Goal: Check status: Check status

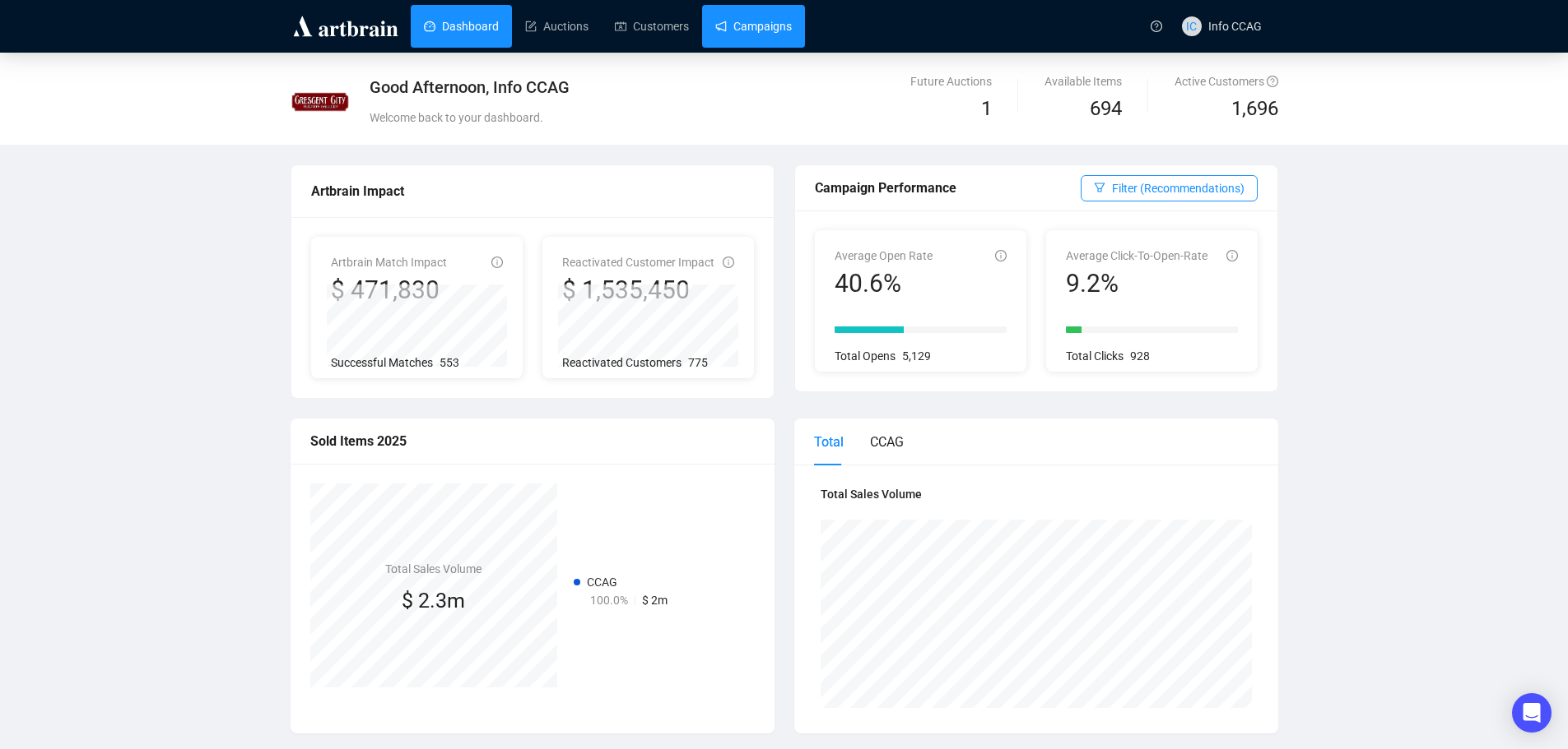
click at [730, 13] on link "Campaigns" at bounding box center [753, 26] width 77 height 42
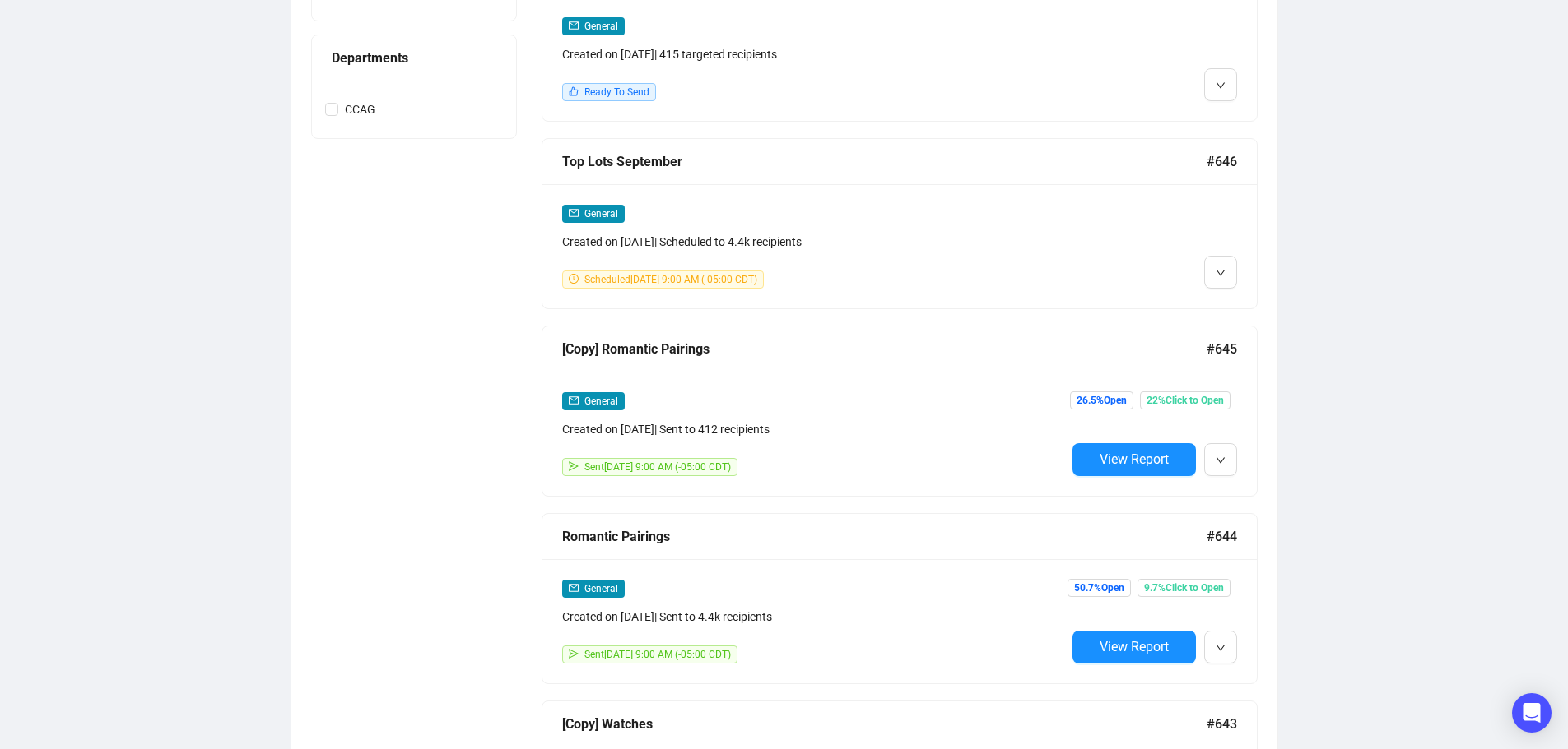
scroll to position [823, 0]
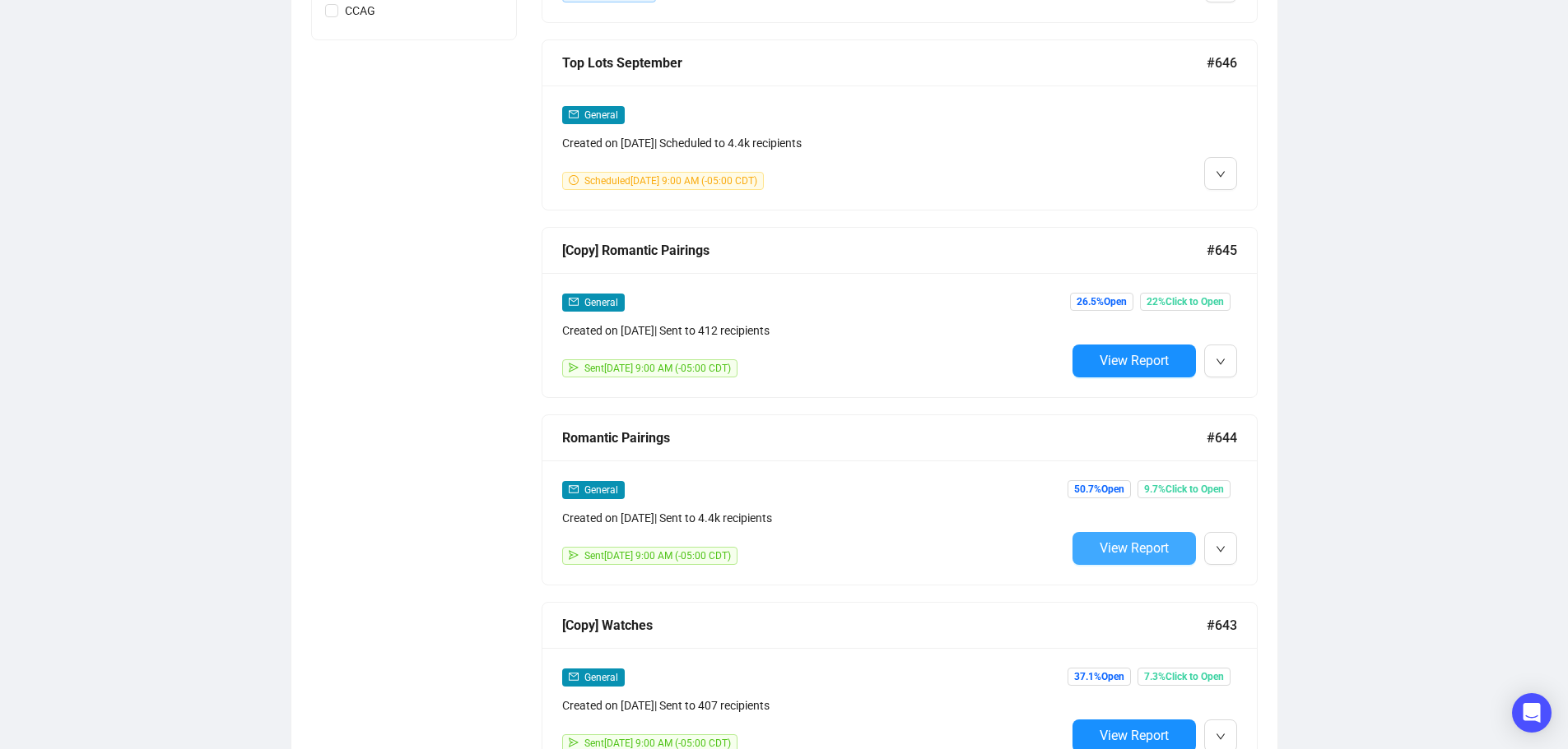
click at [1149, 549] on span "View Report" at bounding box center [1134, 548] width 69 height 16
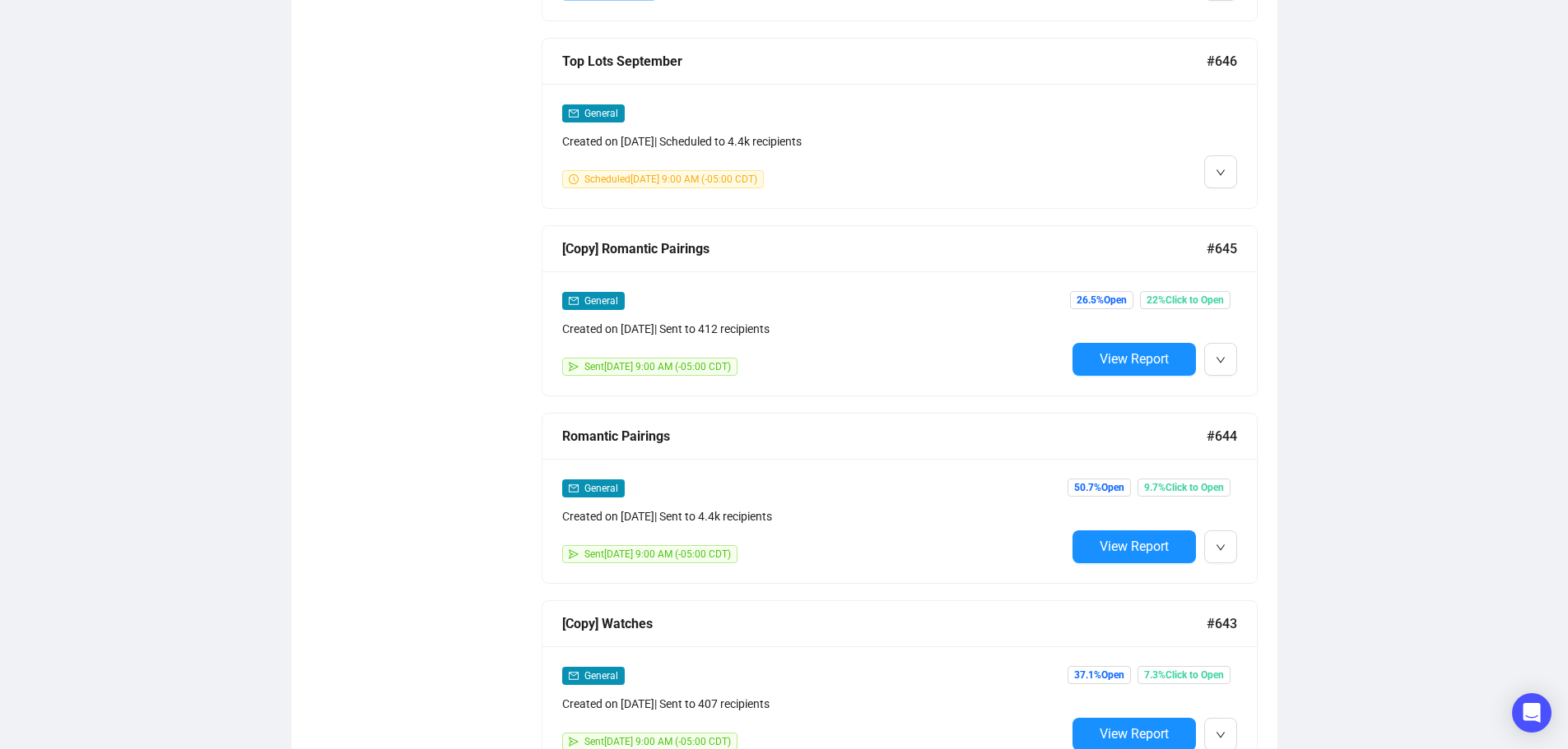
scroll to position [824, 0]
click at [1114, 351] on span "View Report" at bounding box center [1134, 359] width 69 height 16
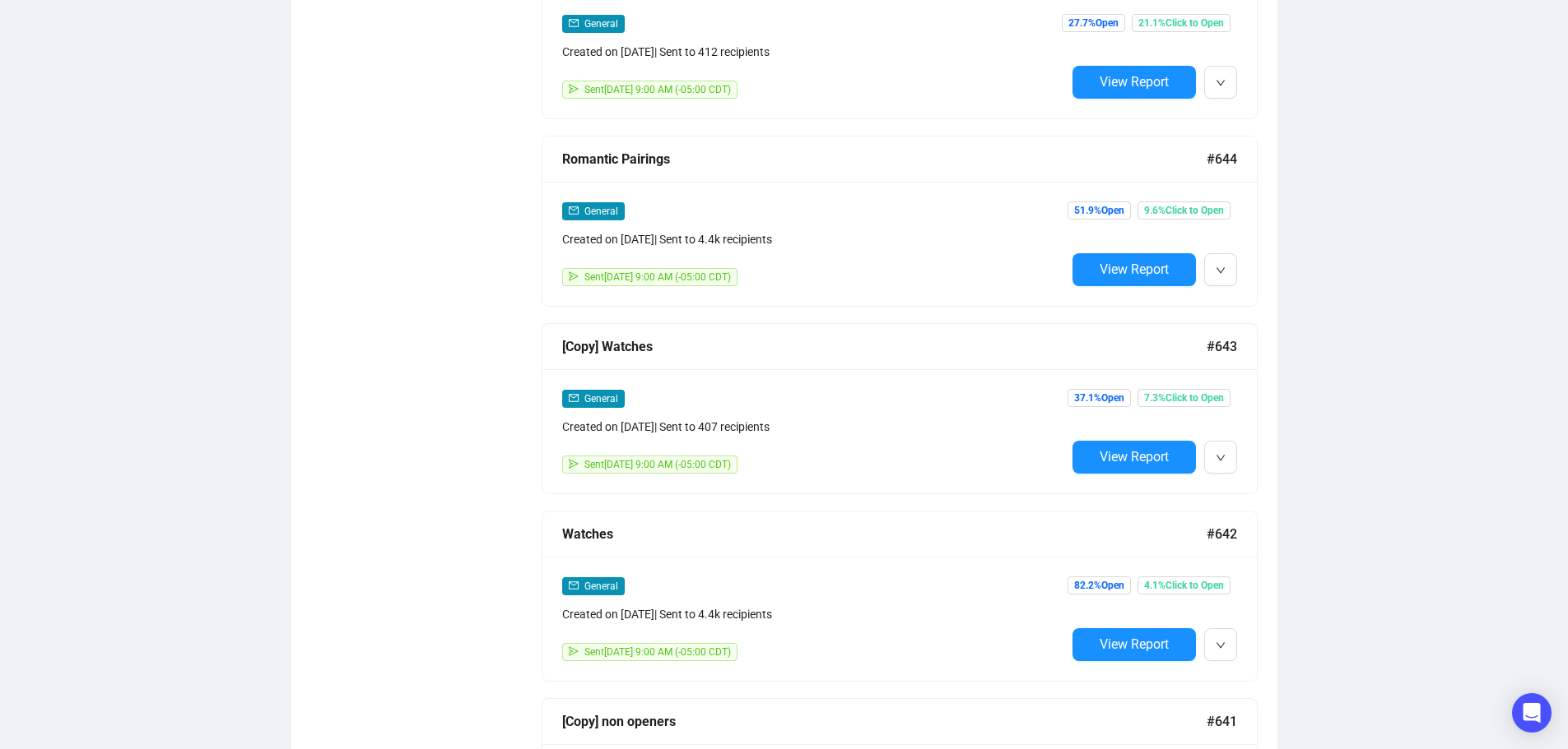
scroll to position [1072, 0]
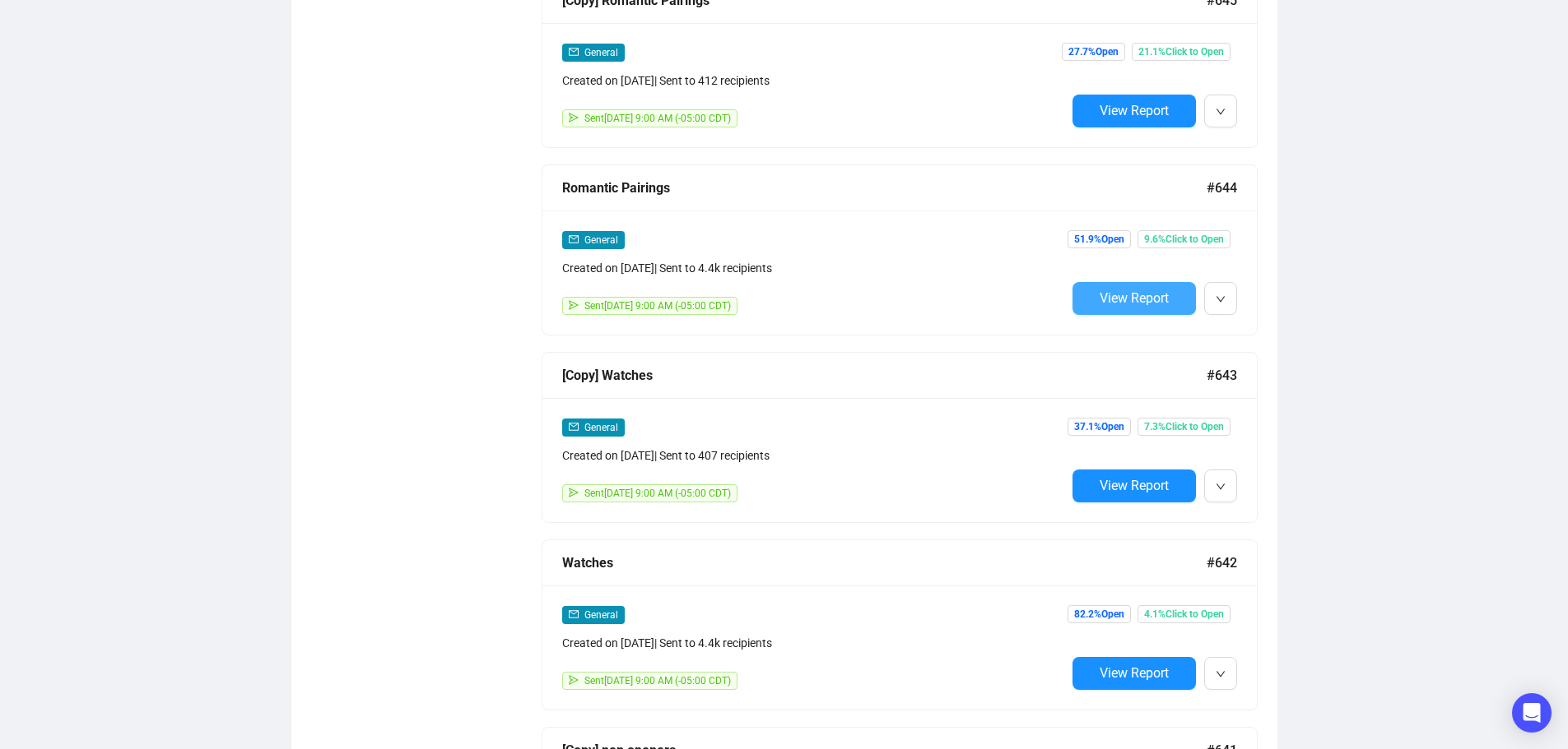
click at [1138, 298] on span "View Report" at bounding box center [1134, 299] width 69 height 16
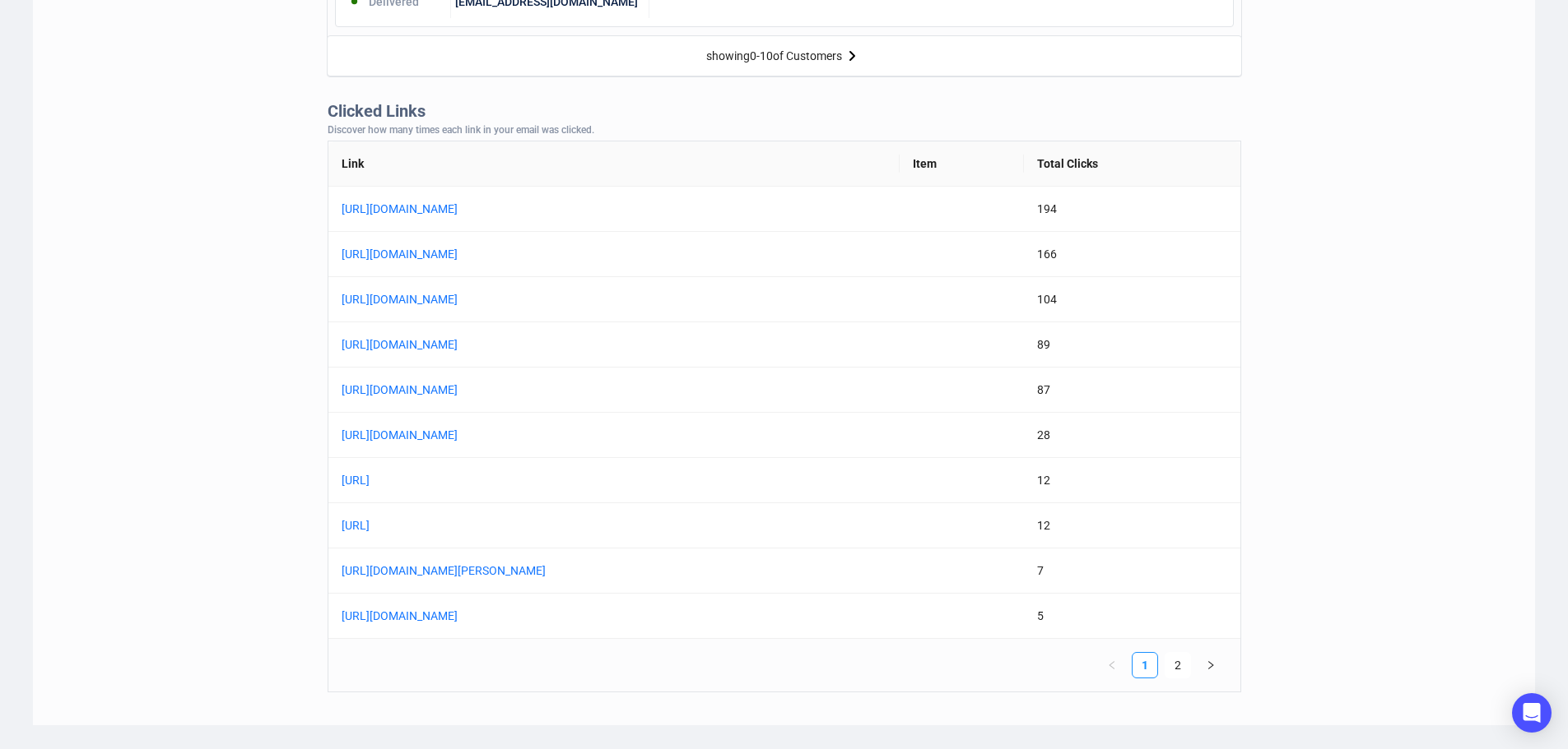
scroll to position [1234, 0]
click at [685, 341] on link "[URL][DOMAIN_NAME]" at bounding box center [546, 342] width 411 height 18
click at [1179, 666] on link "2" at bounding box center [1177, 662] width 25 height 25
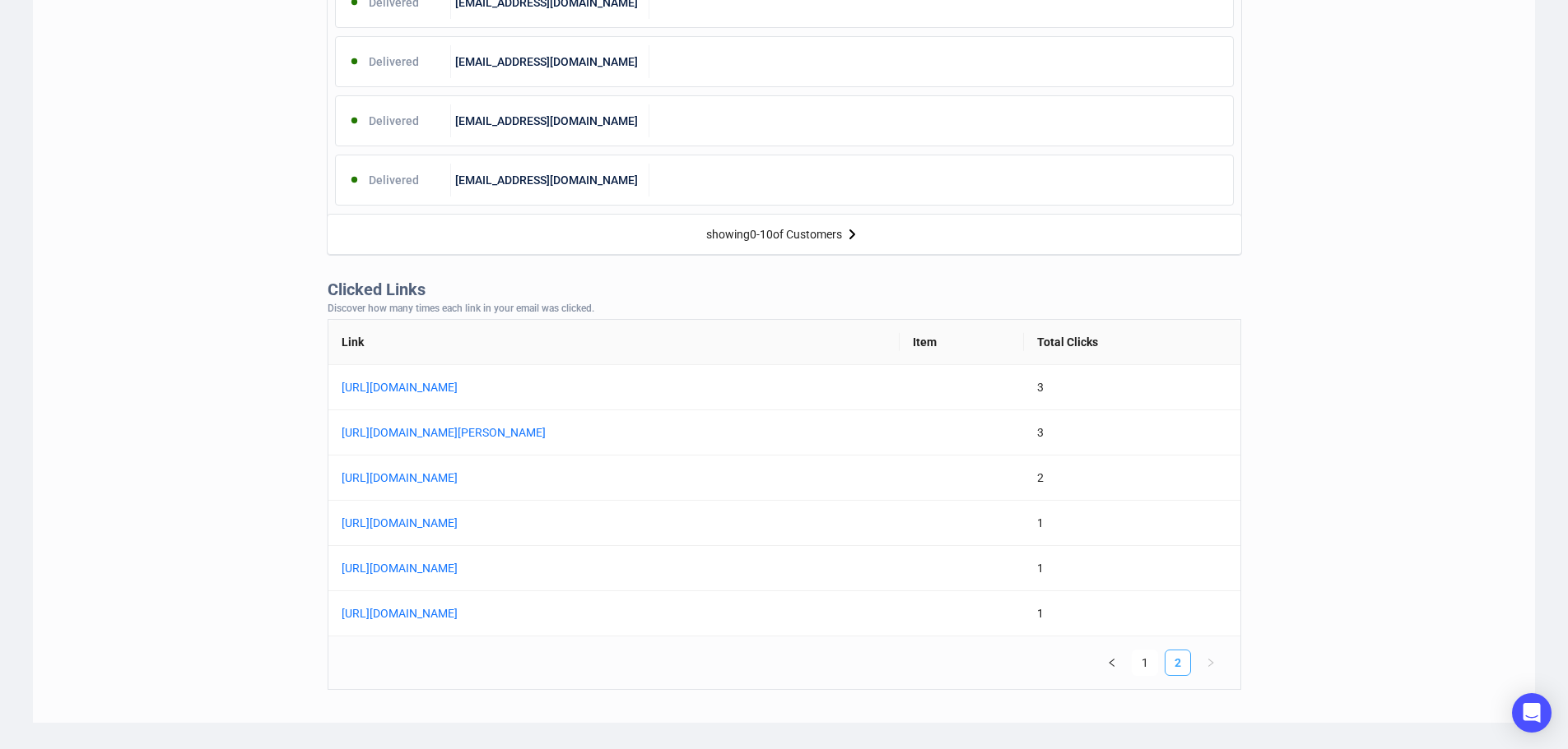
scroll to position [1053, 0]
click at [675, 525] on link "[URL][DOMAIN_NAME]" at bounding box center [546, 523] width 411 height 18
click at [654, 570] on link "[URL][DOMAIN_NAME]" at bounding box center [546, 569] width 411 height 18
click at [1143, 668] on link "1" at bounding box center [1145, 662] width 25 height 25
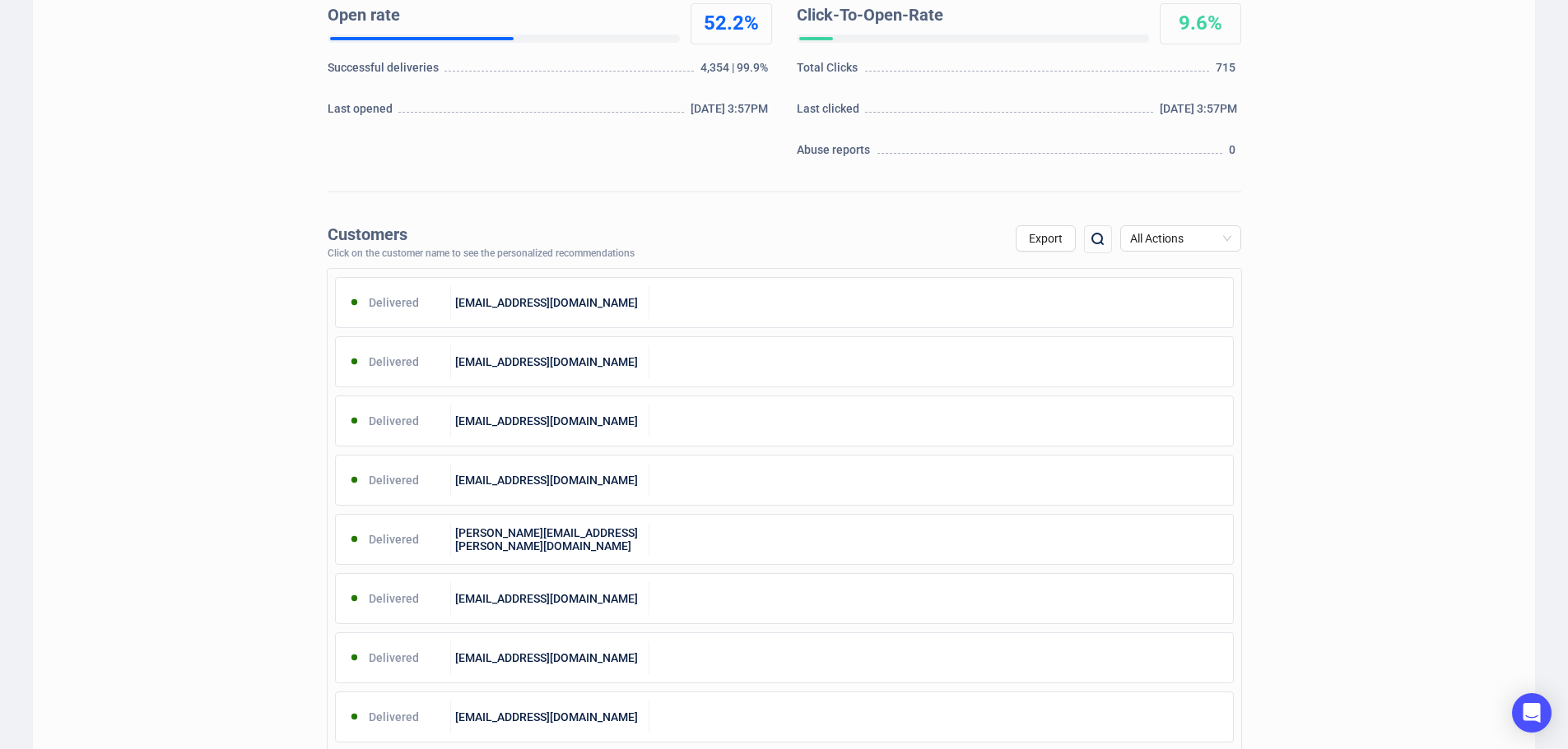
scroll to position [0, 0]
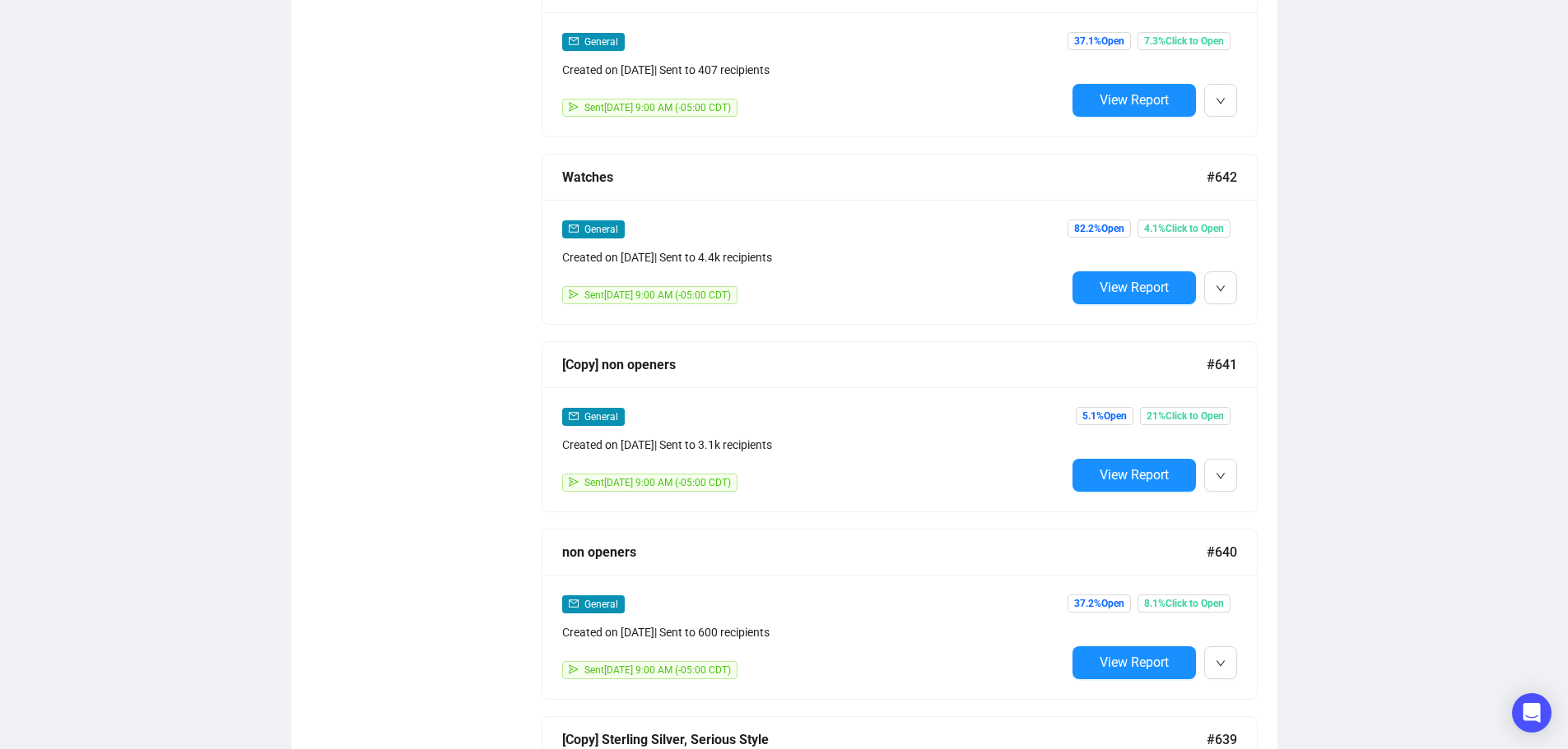
scroll to position [1650, 0]
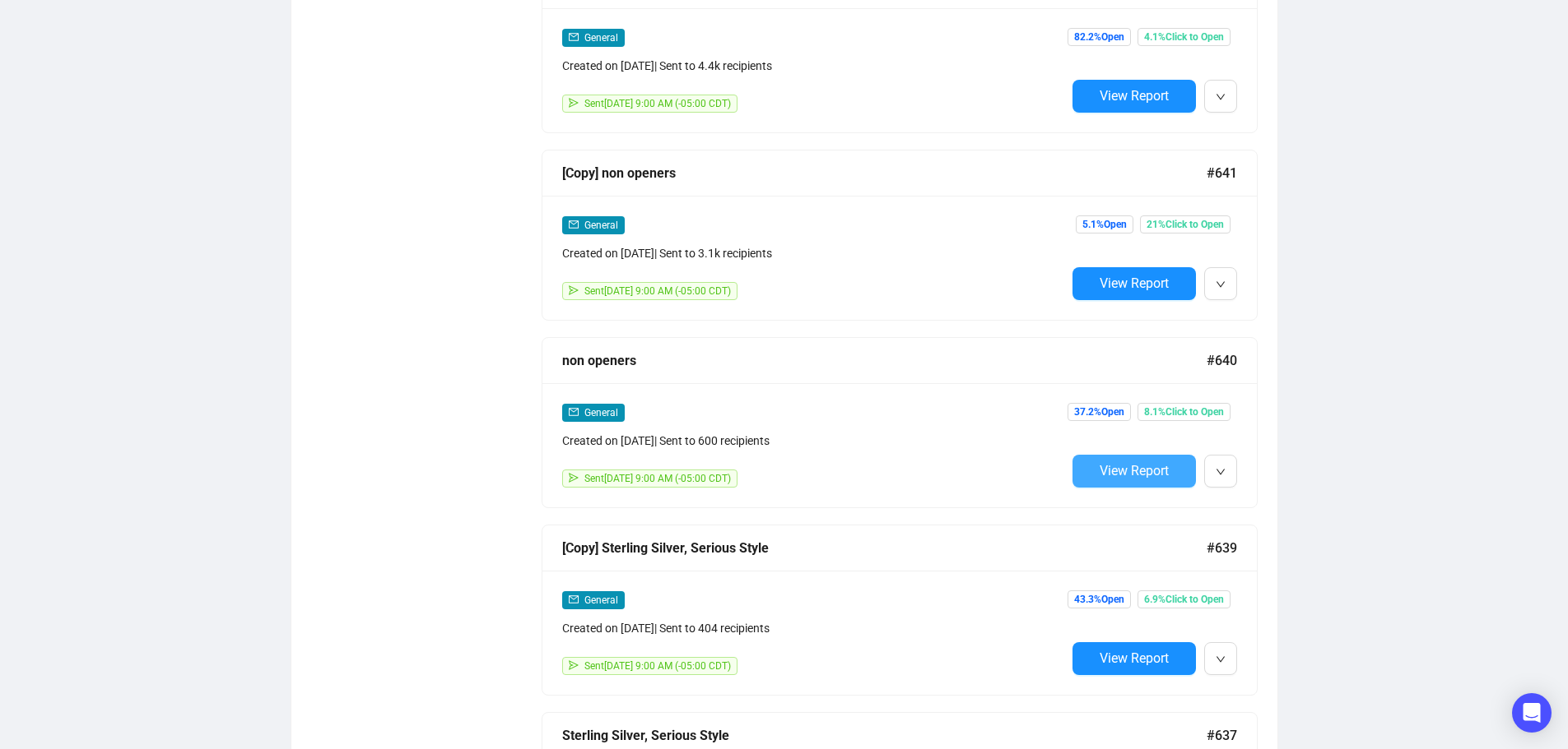
click at [1137, 463] on span "View Report" at bounding box center [1134, 471] width 69 height 16
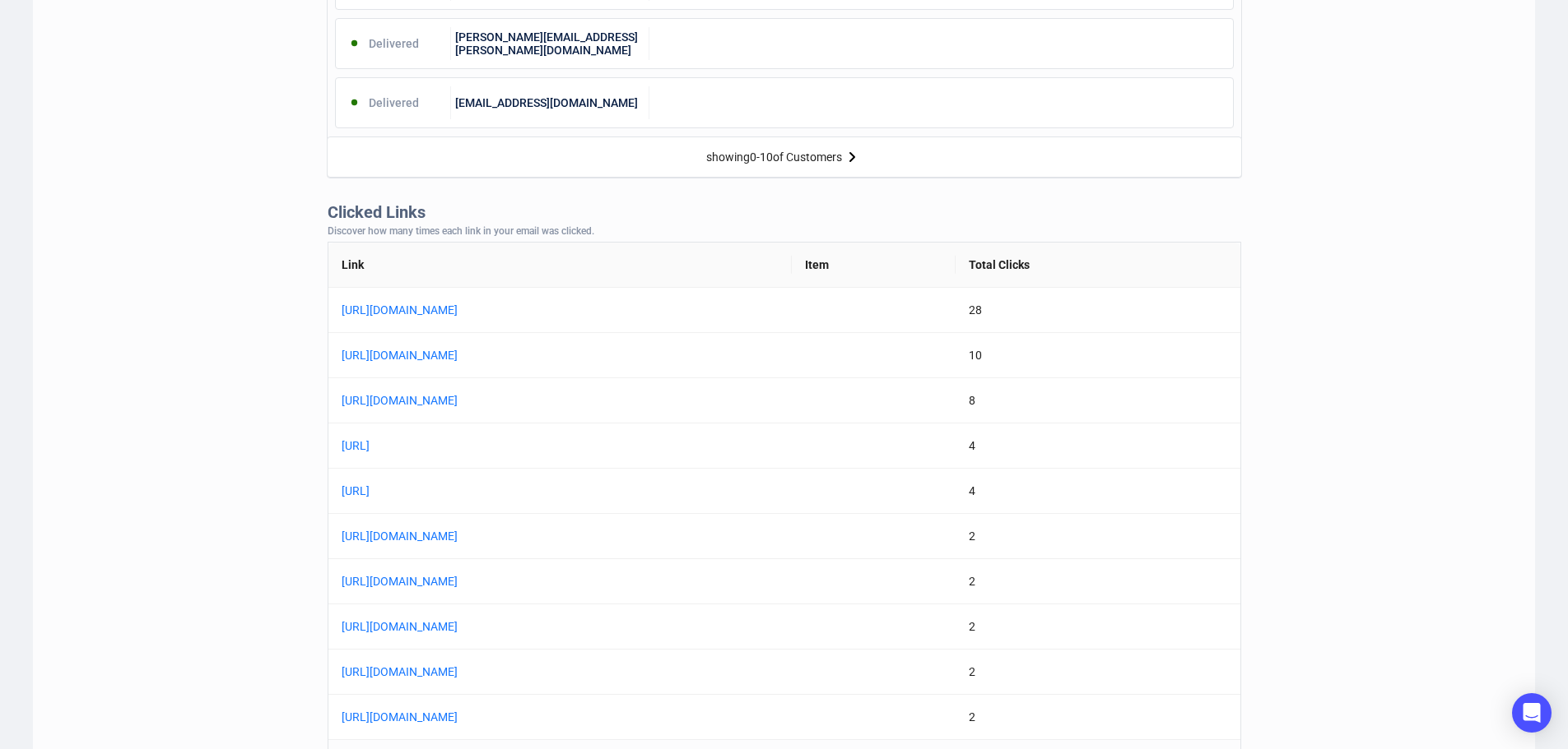
scroll to position [1234, 0]
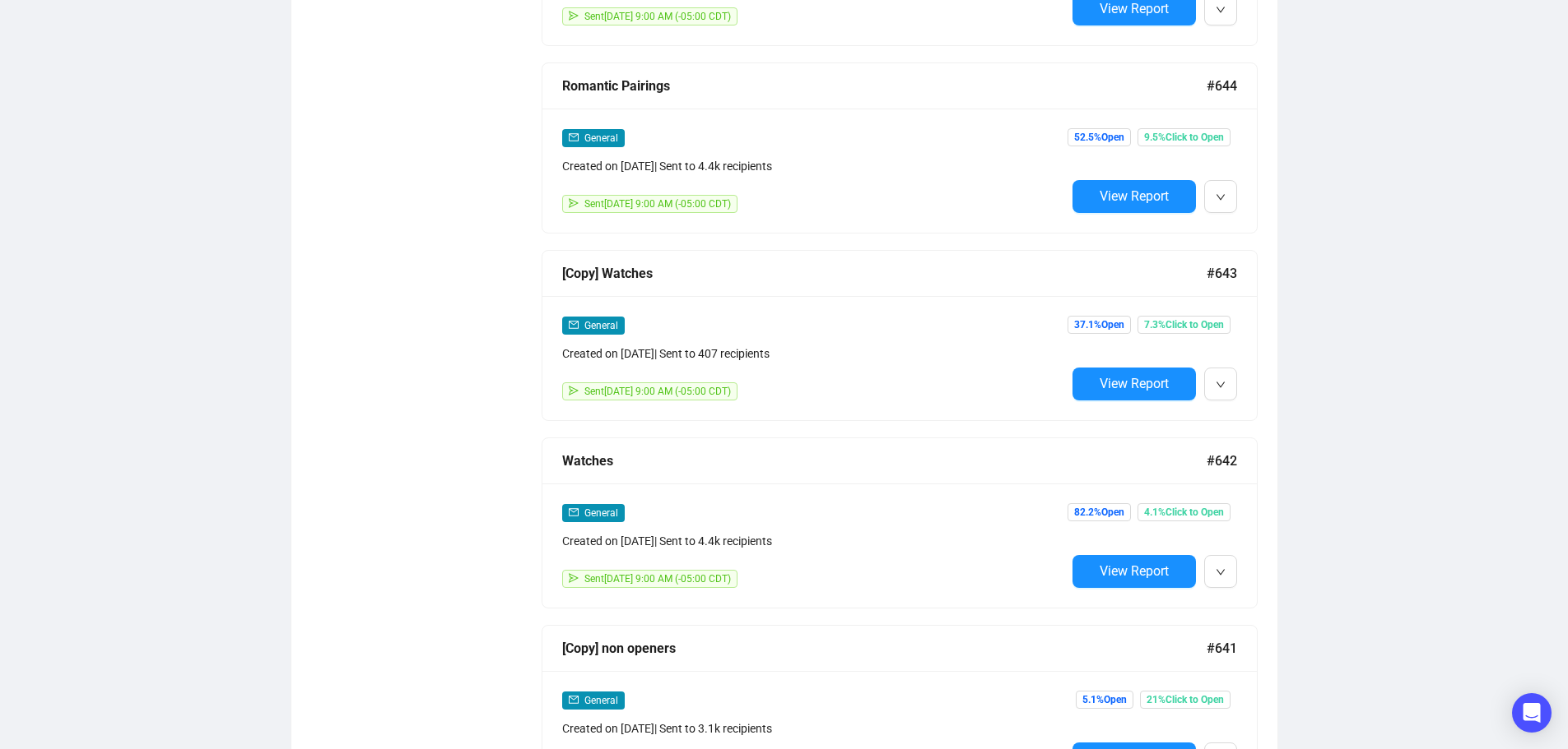
scroll to position [1190, 0]
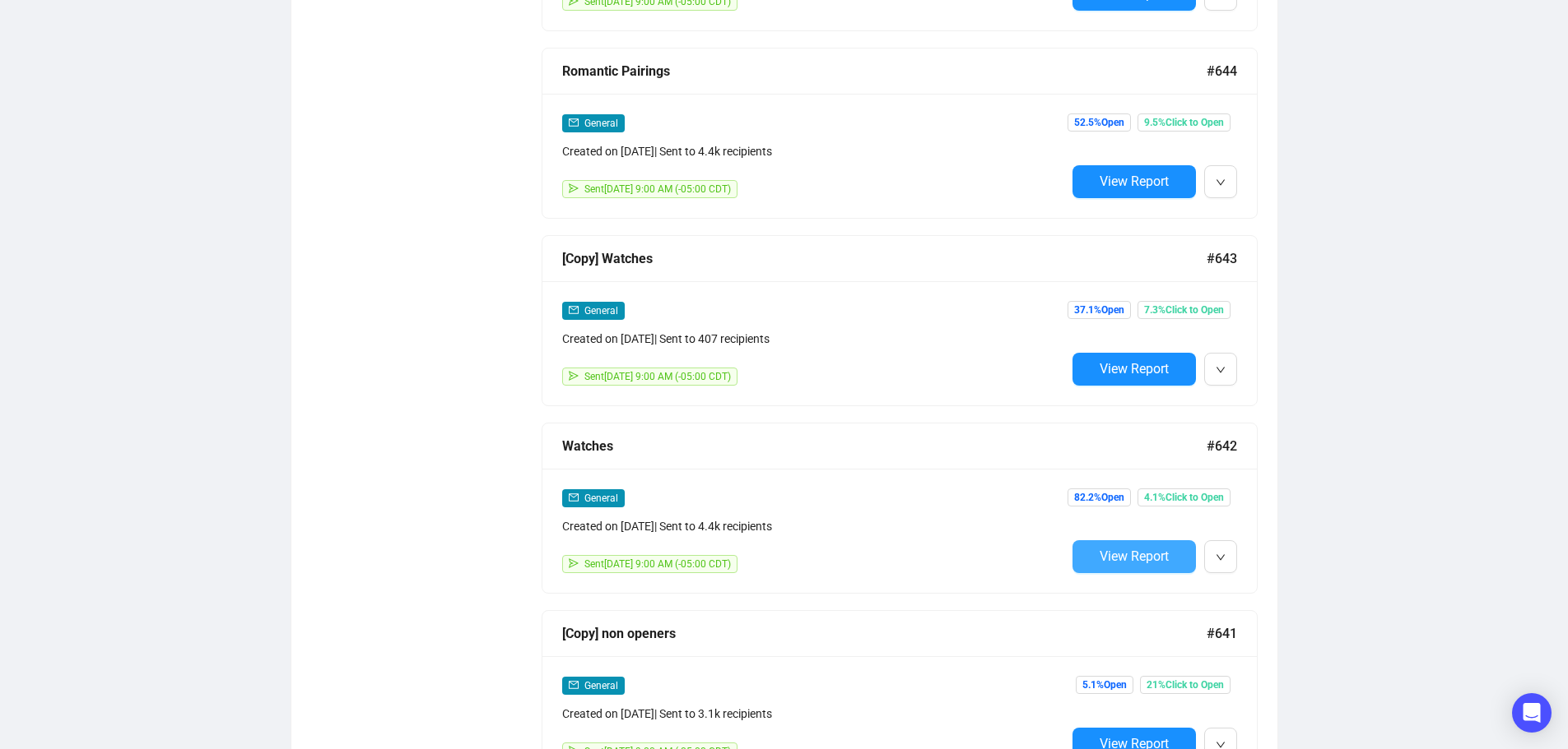
click at [1105, 551] on span "View Report" at bounding box center [1134, 557] width 69 height 16
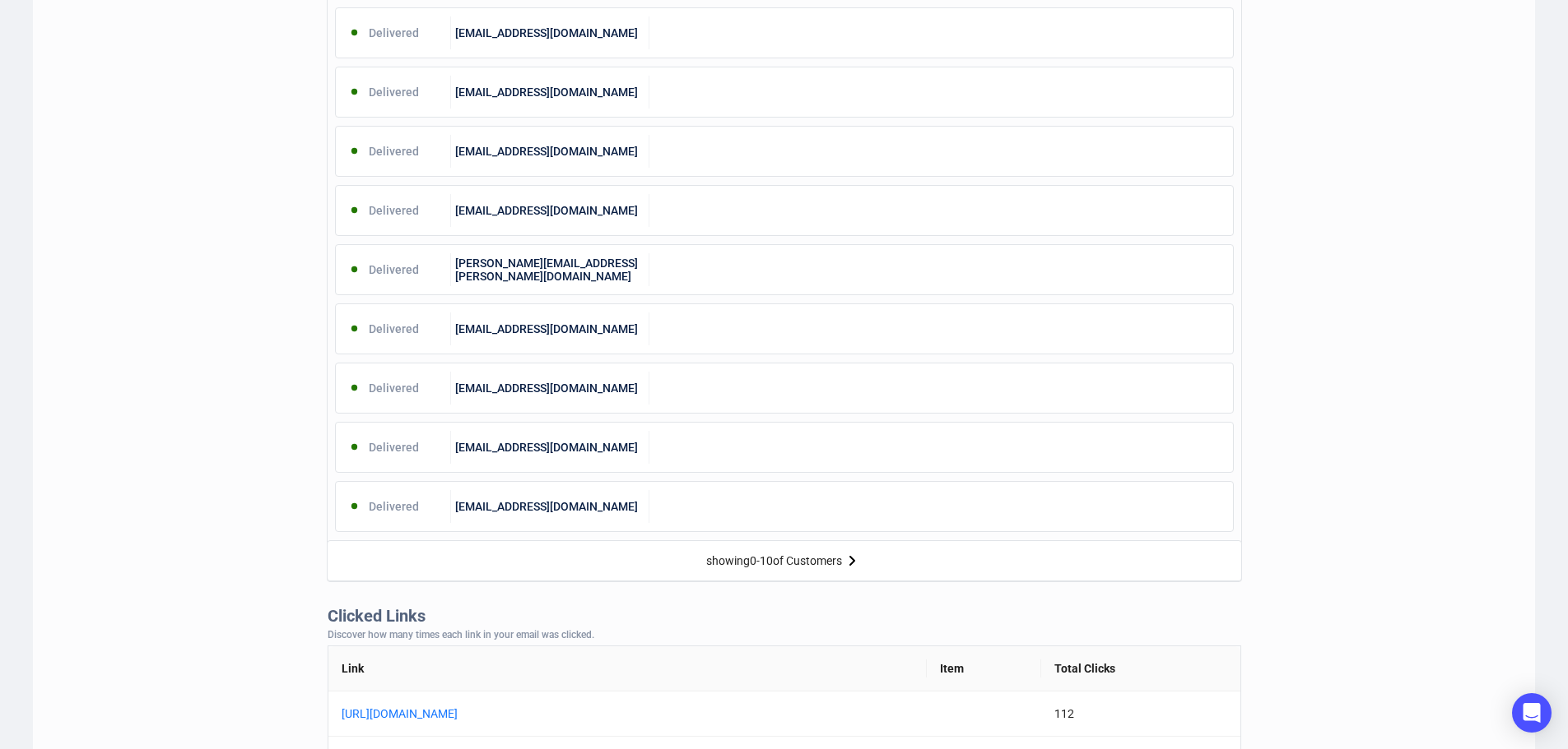
scroll to position [905, 0]
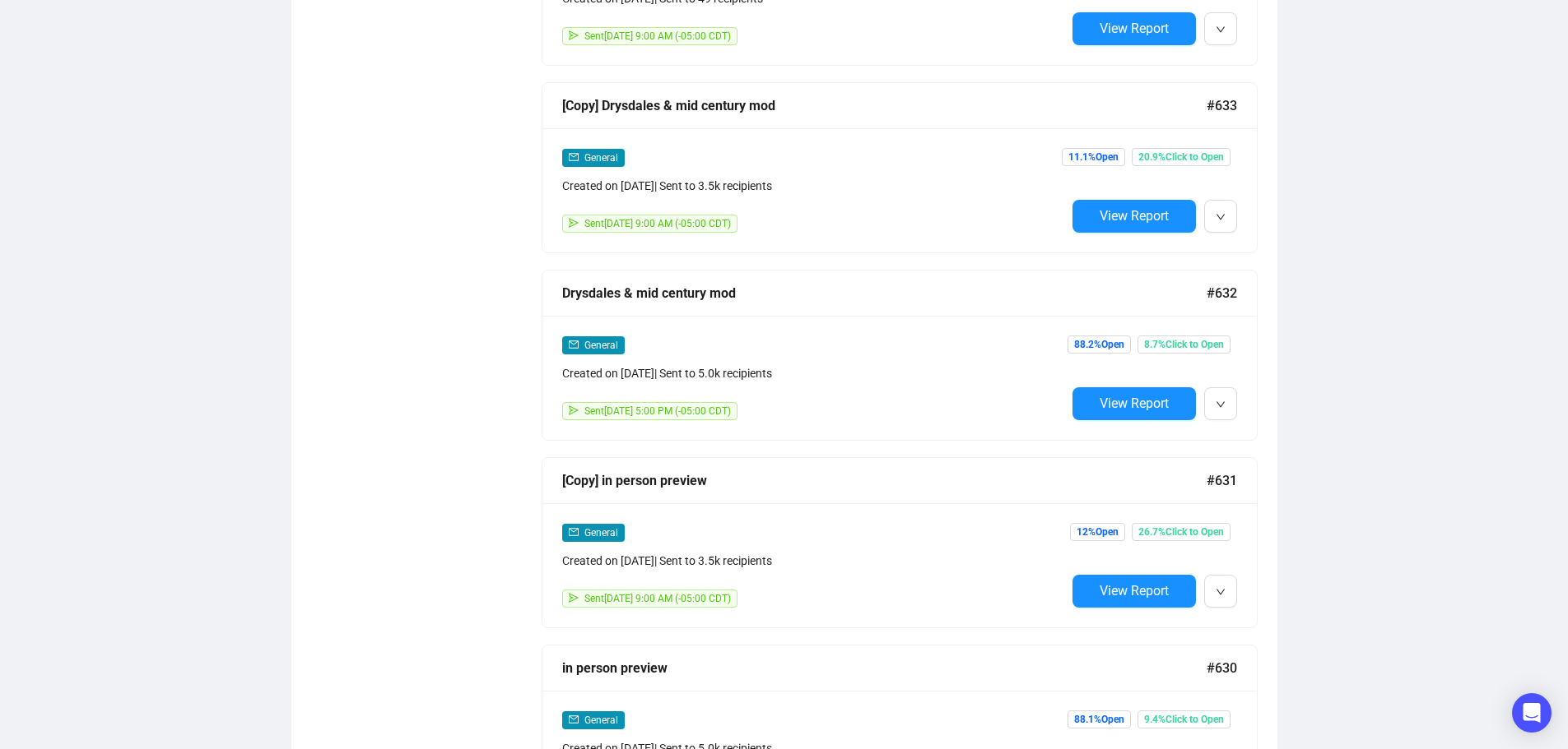
scroll to position [2848, 0]
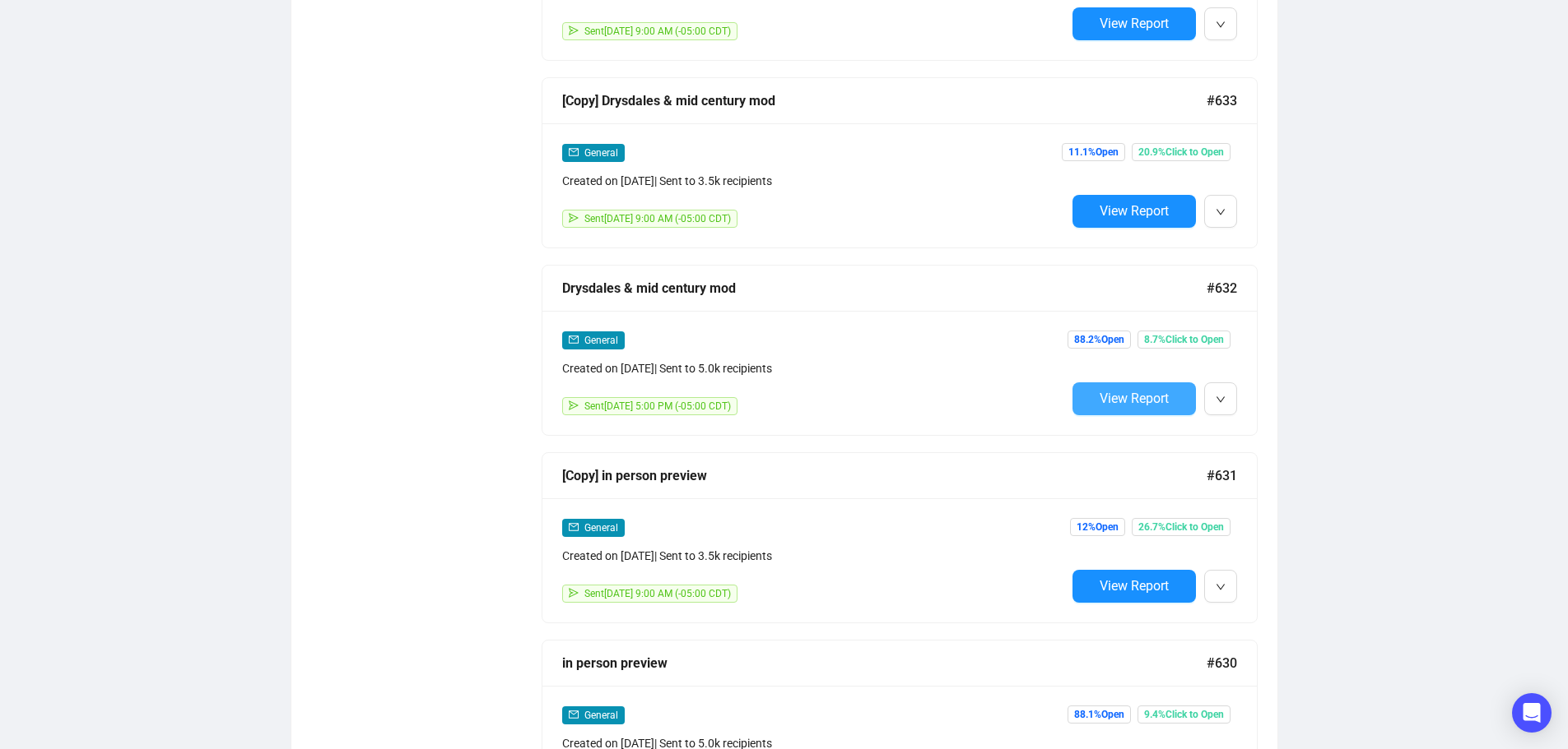
click at [1097, 382] on button "View Report" at bounding box center [1134, 398] width 123 height 33
